Goal: Information Seeking & Learning: Compare options

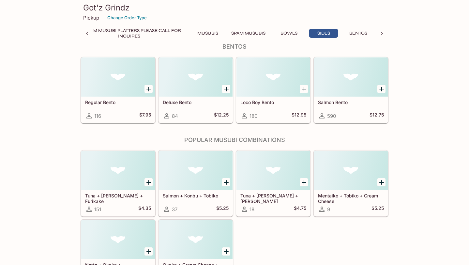
scroll to position [1550, 0]
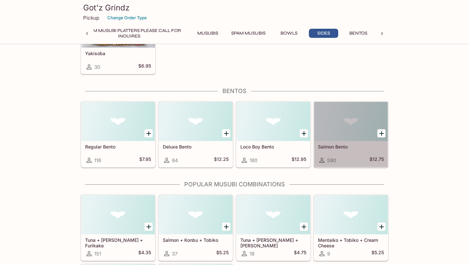
click at [344, 149] on h5 "Salmon Bento" at bounding box center [351, 147] width 66 height 6
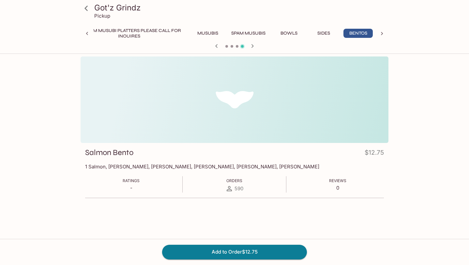
scroll to position [0, 136]
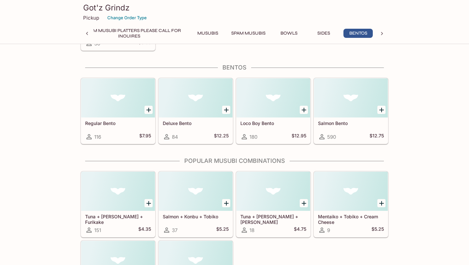
scroll to position [1615, 0]
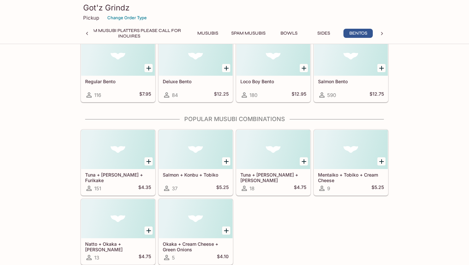
click at [200, 86] on div "Deluxe Bento 84 $12.25" at bounding box center [196, 89] width 74 height 26
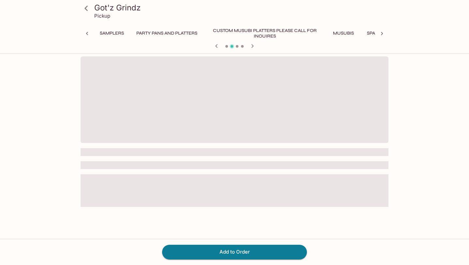
scroll to position [0, 136]
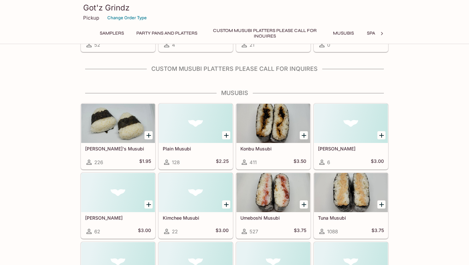
scroll to position [205, 0]
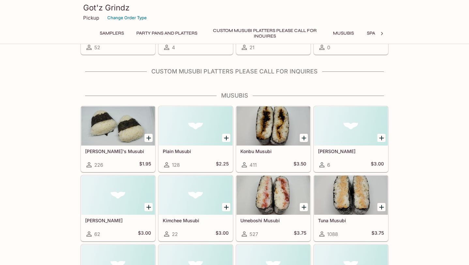
click at [382, 31] on icon at bounding box center [381, 33] width 7 height 7
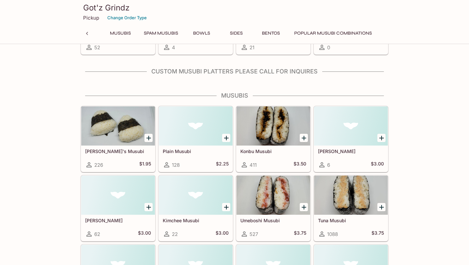
click at [273, 31] on button "Bentos" at bounding box center [270, 33] width 29 height 9
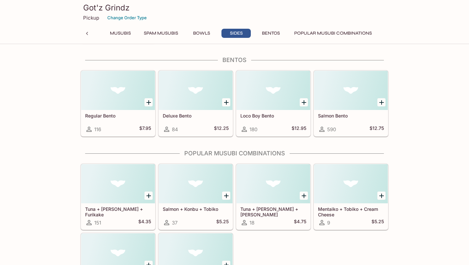
scroll to position [1582, 0]
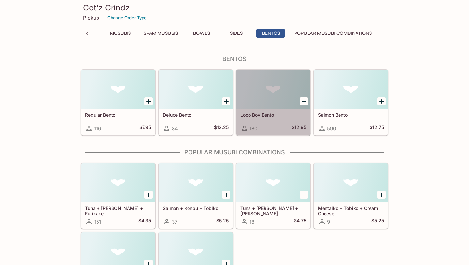
click at [274, 117] on h5 "Loco Boy Bento" at bounding box center [273, 115] width 66 height 6
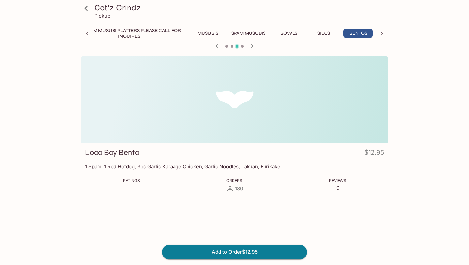
scroll to position [0, 136]
click at [87, 11] on icon at bounding box center [86, 8] width 11 height 11
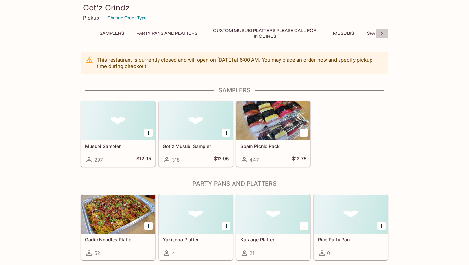
click at [384, 36] on icon at bounding box center [381, 33] width 7 height 7
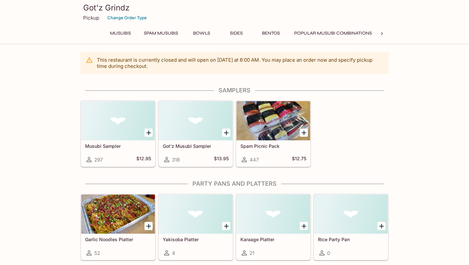
scroll to position [0, 226]
click at [270, 31] on button "Bentos" at bounding box center [270, 33] width 29 height 9
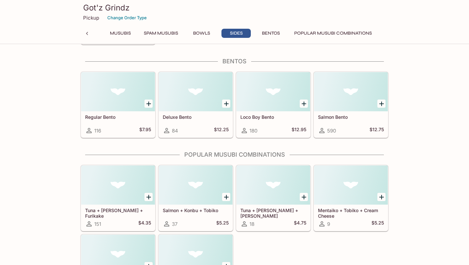
scroll to position [1582, 0]
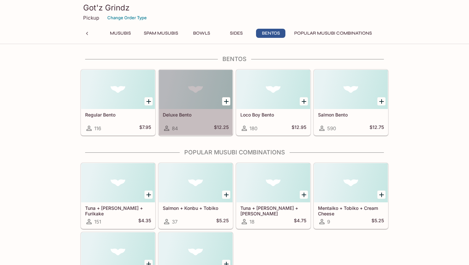
click at [204, 114] on h5 "Deluxe Bento" at bounding box center [196, 115] width 66 height 6
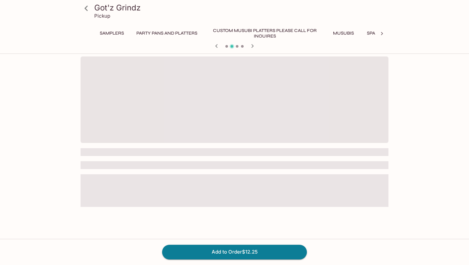
scroll to position [0, 136]
